Goal: Find specific page/section: Find specific page/section

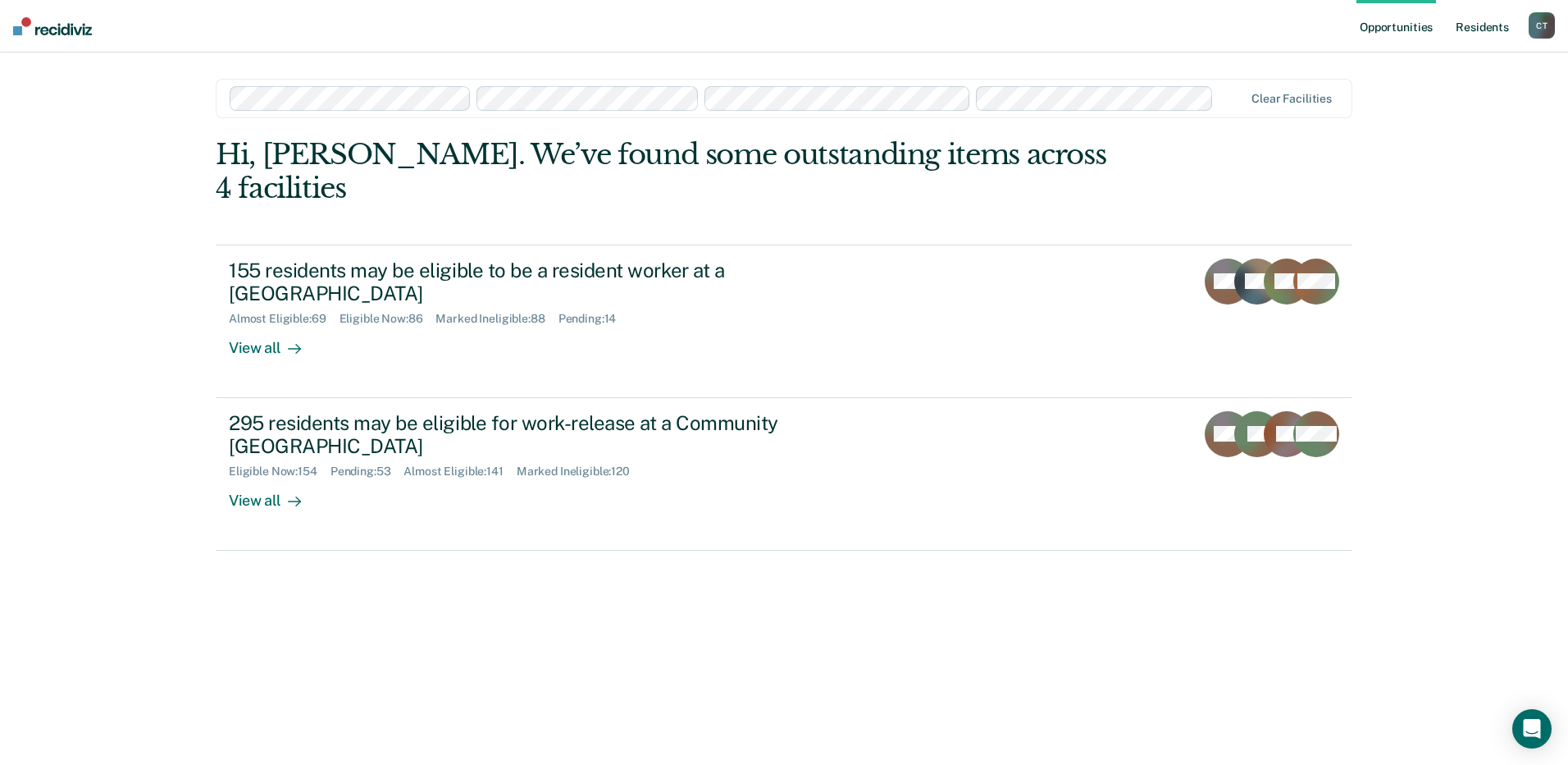
click at [1470, 23] on link "Resident s" at bounding box center [1483, 26] width 60 height 53
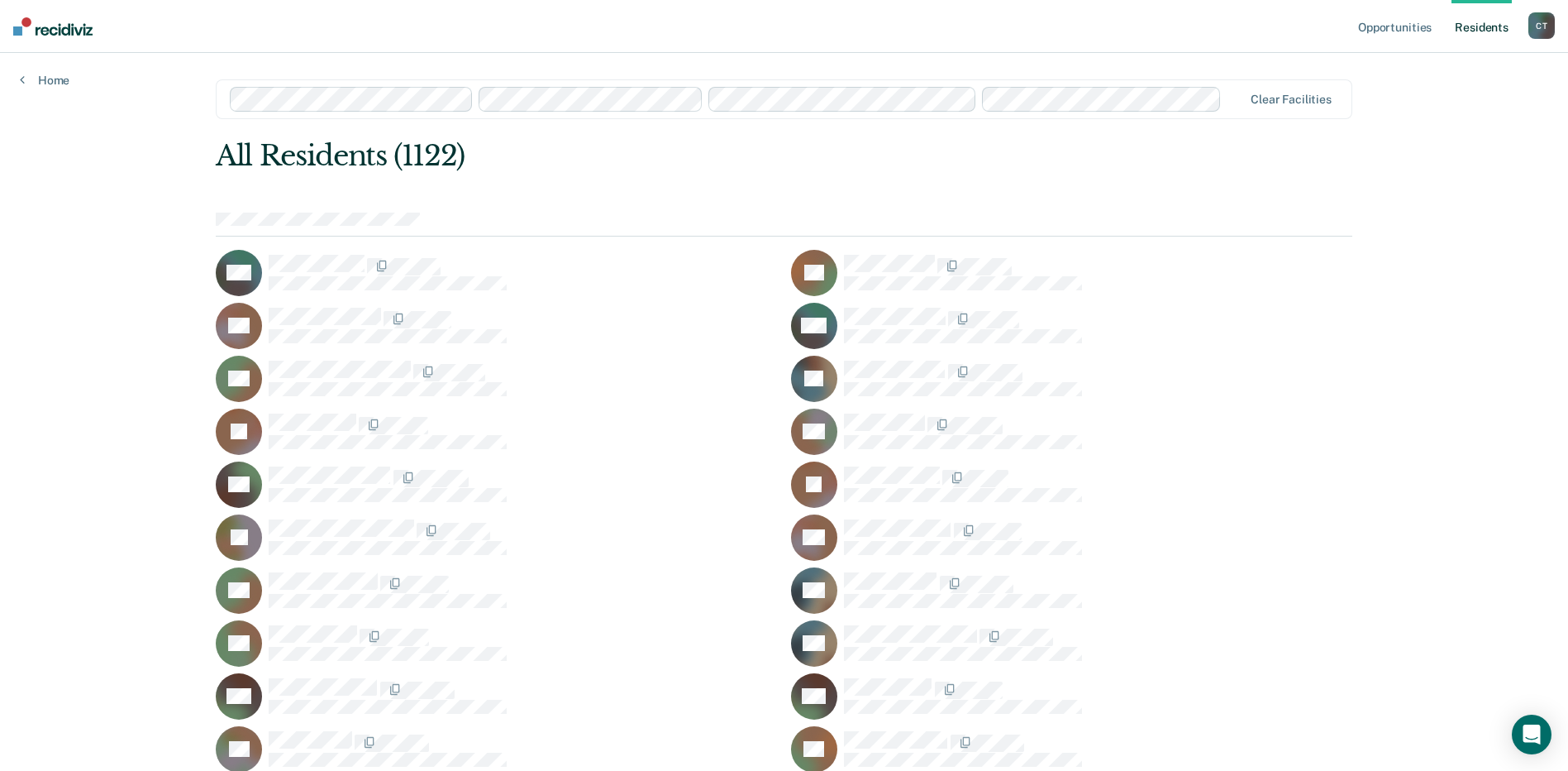
scroll to position [5540, 0]
